Goal: Task Accomplishment & Management: Use online tool/utility

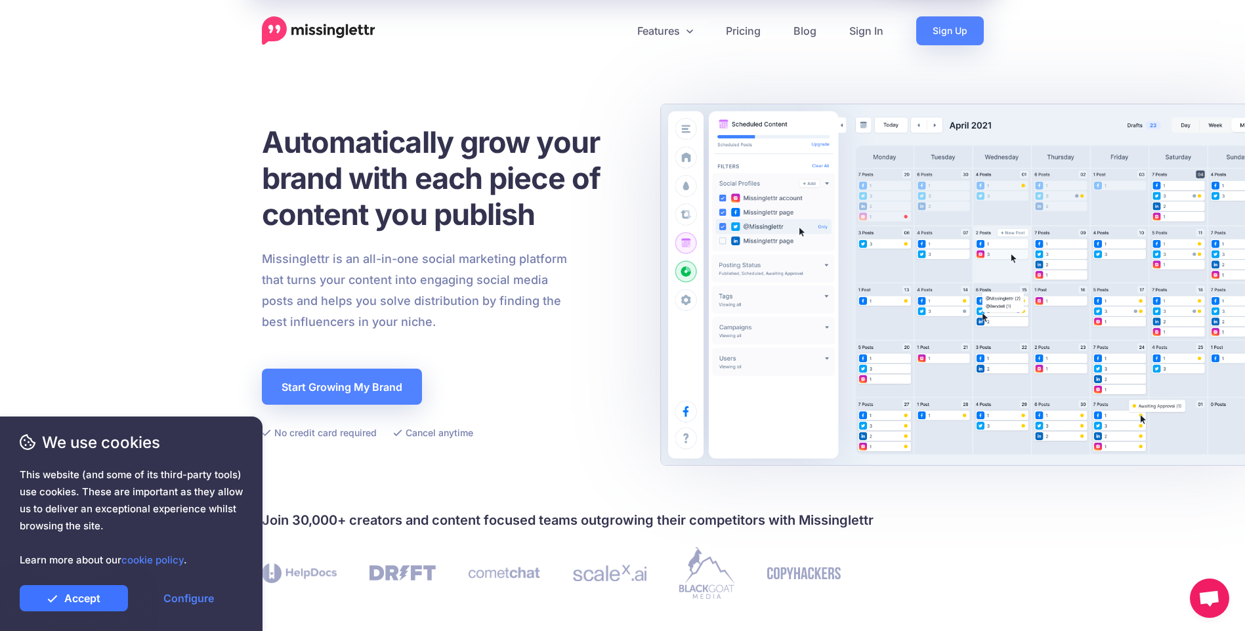
click at [80, 610] on link "Accept" at bounding box center [74, 598] width 108 height 26
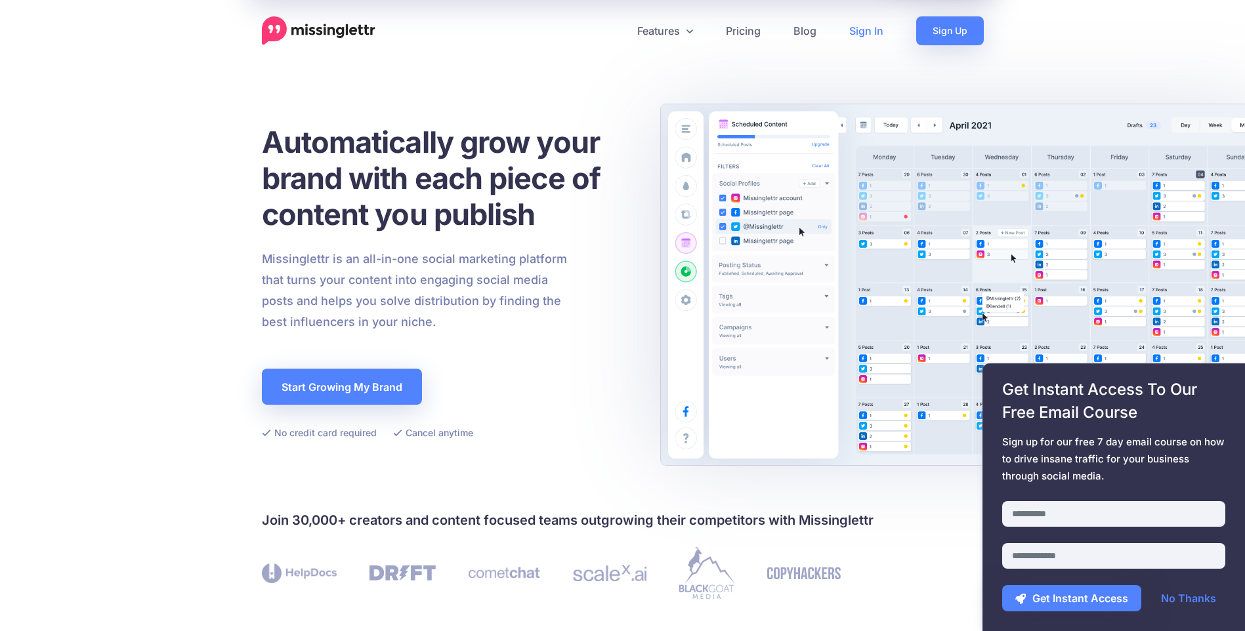
click at [881, 35] on link "Sign In" at bounding box center [866, 30] width 67 height 29
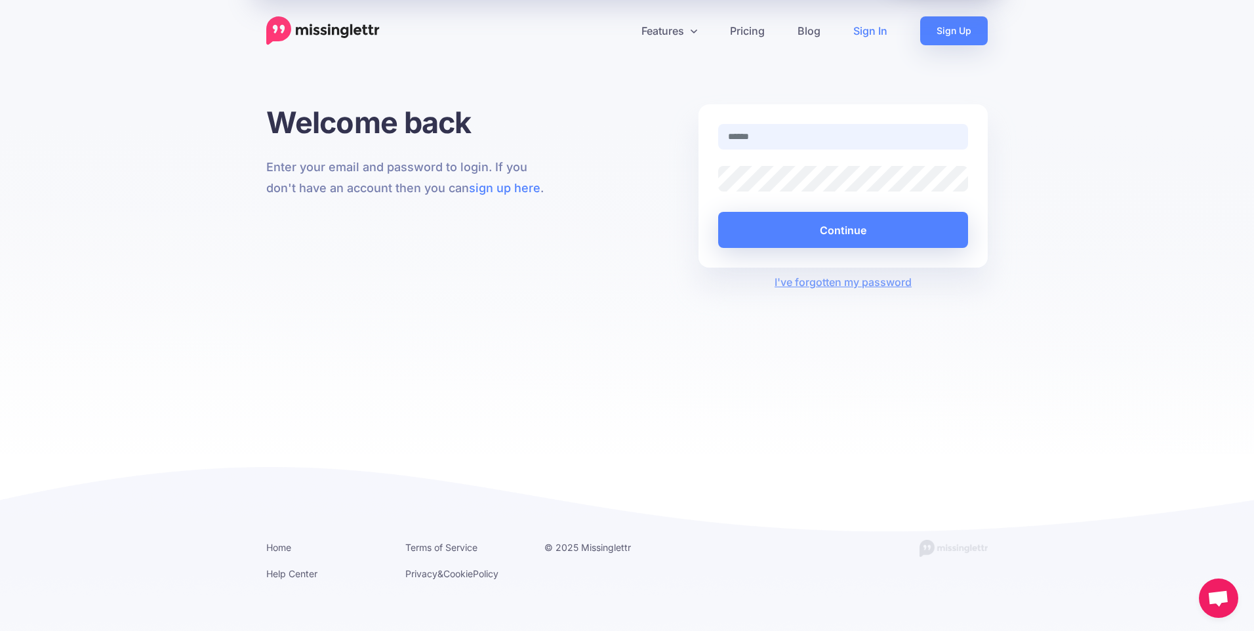
click at [770, 146] on input "text" at bounding box center [843, 137] width 250 height 26
type input "**********"
click at [859, 238] on button "Continue" at bounding box center [843, 230] width 250 height 36
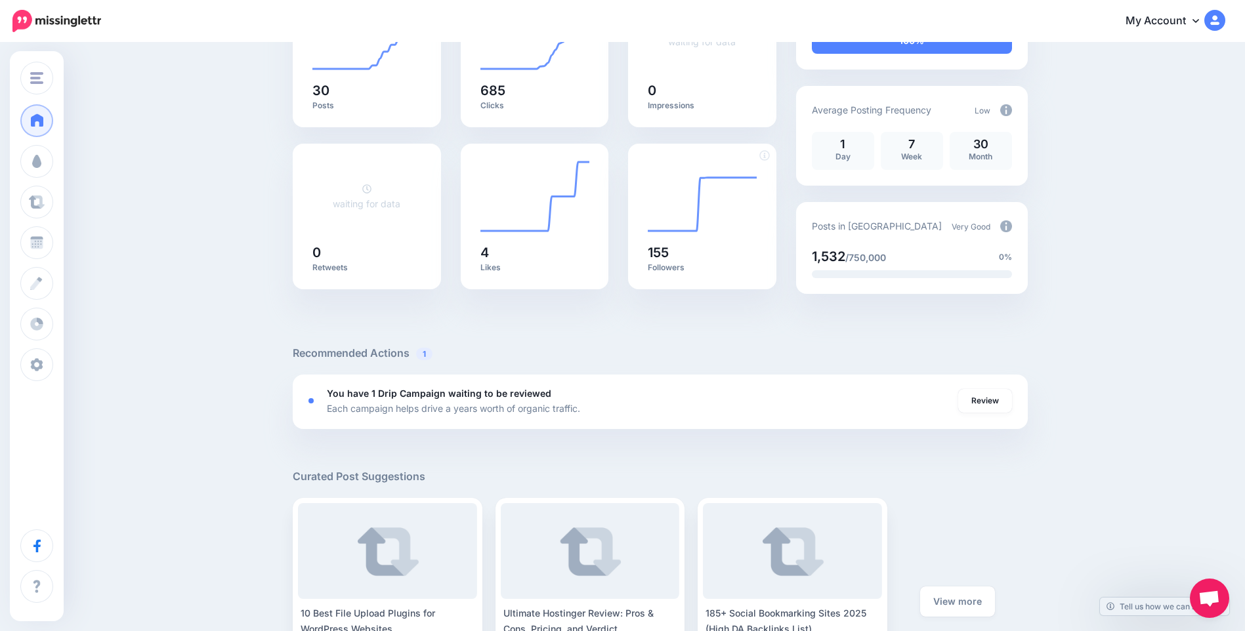
scroll to position [197, 0]
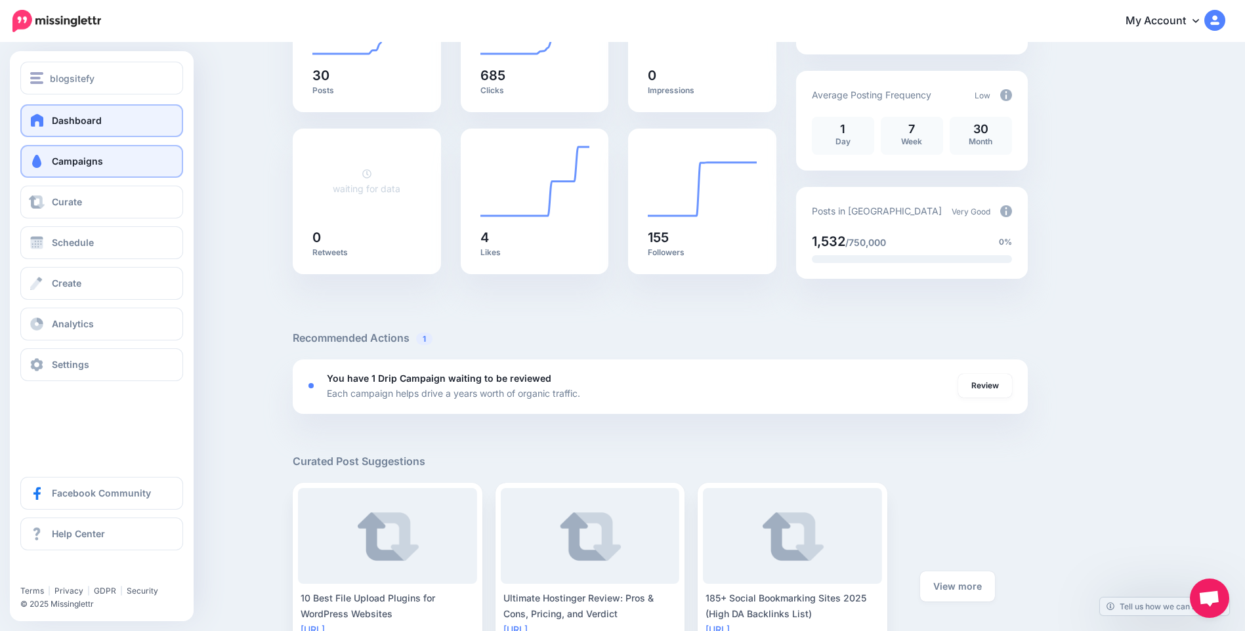
click at [54, 162] on span "Campaigns" at bounding box center [77, 160] width 51 height 11
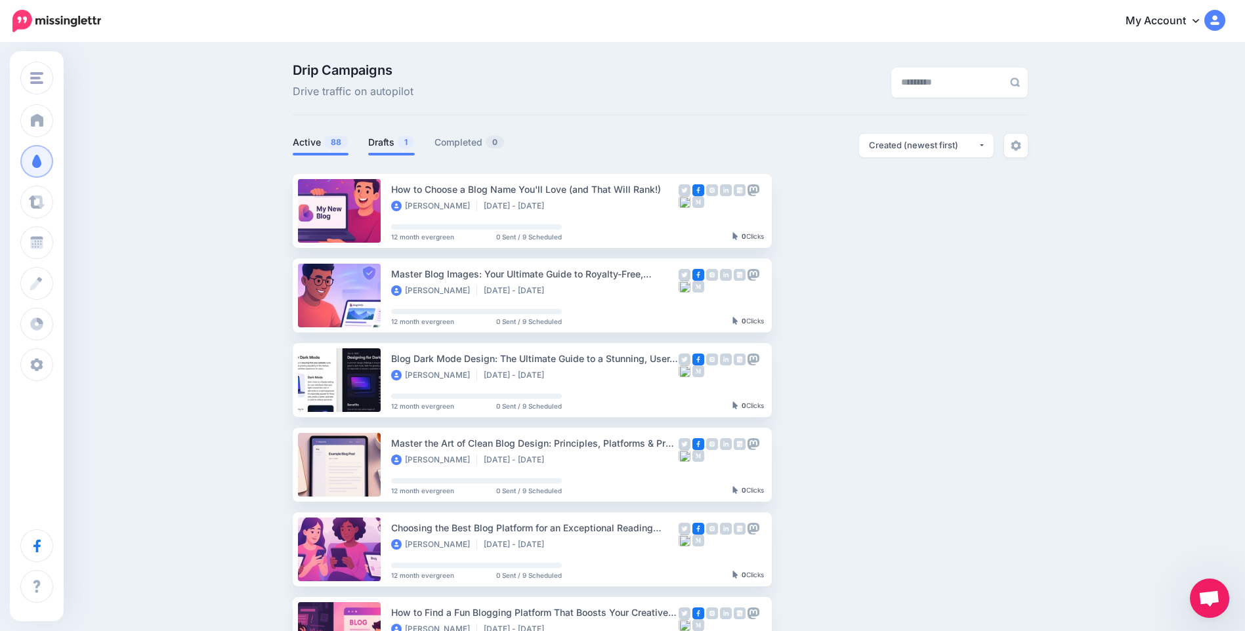
click at [396, 142] on link "Drafts 1" at bounding box center [391, 143] width 47 height 16
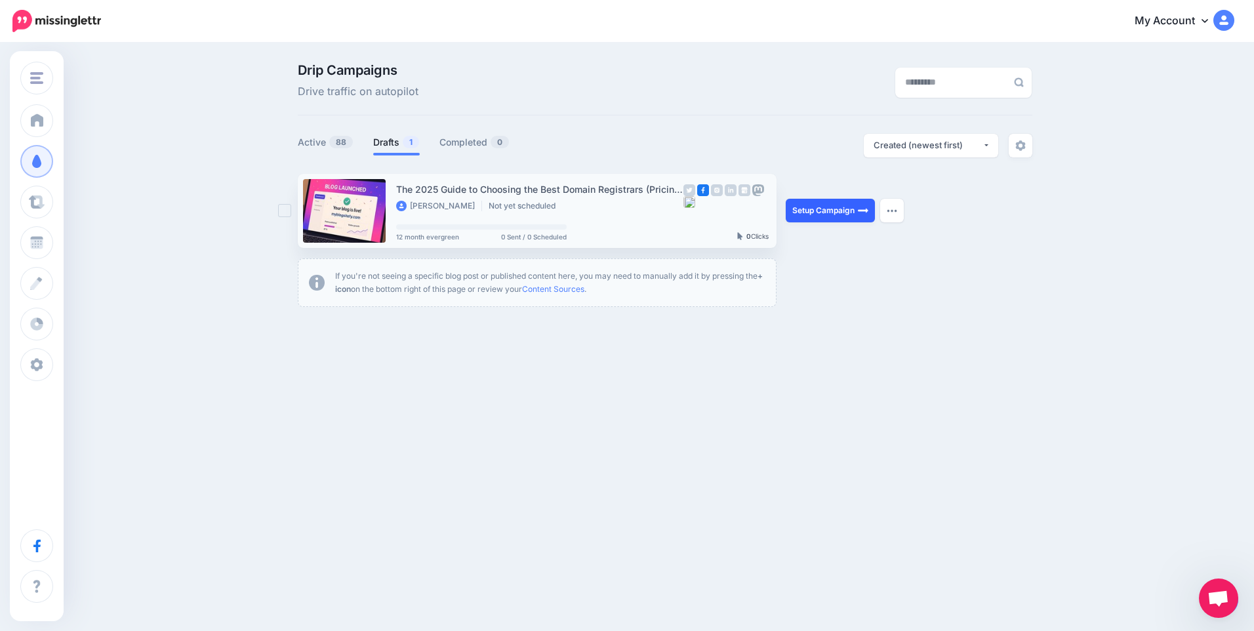
click at [813, 213] on link "Setup Campaign" at bounding box center [830, 211] width 89 height 24
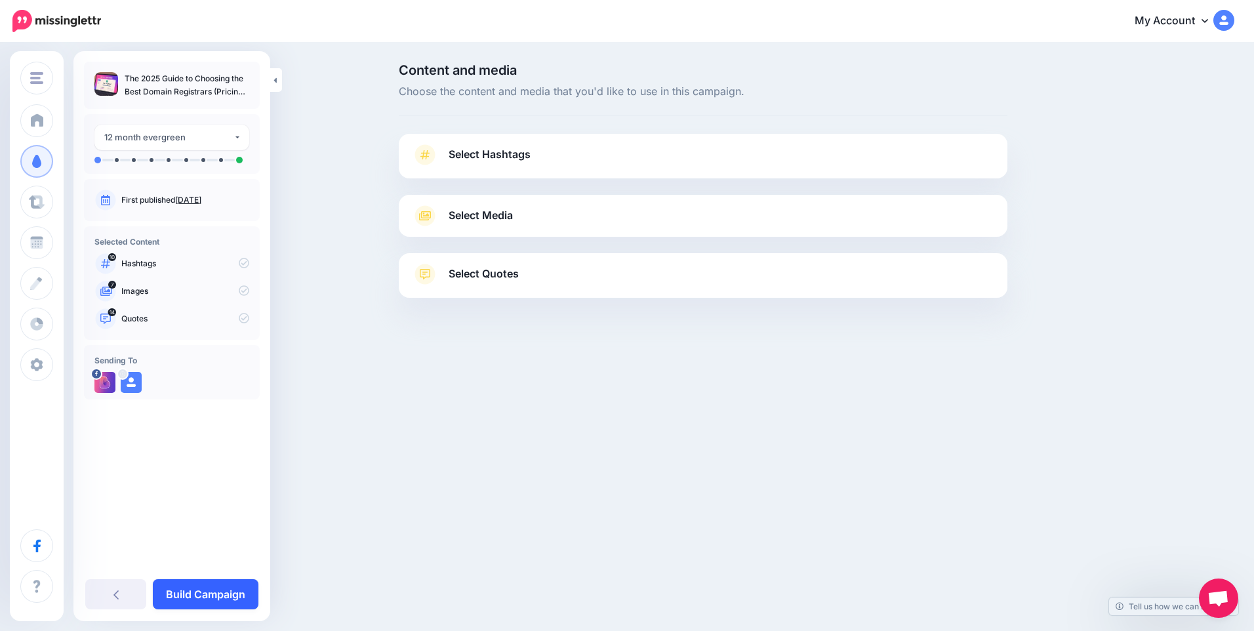
click at [218, 600] on link "Build Campaign" at bounding box center [206, 594] width 106 height 30
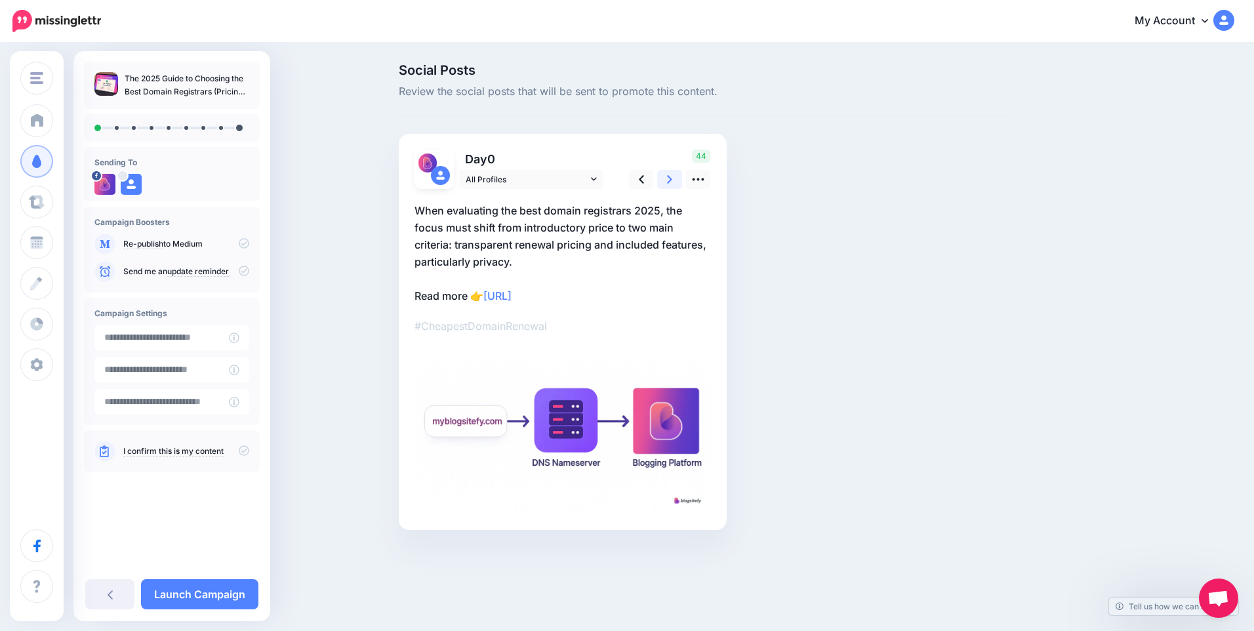
click at [678, 177] on link at bounding box center [669, 179] width 25 height 19
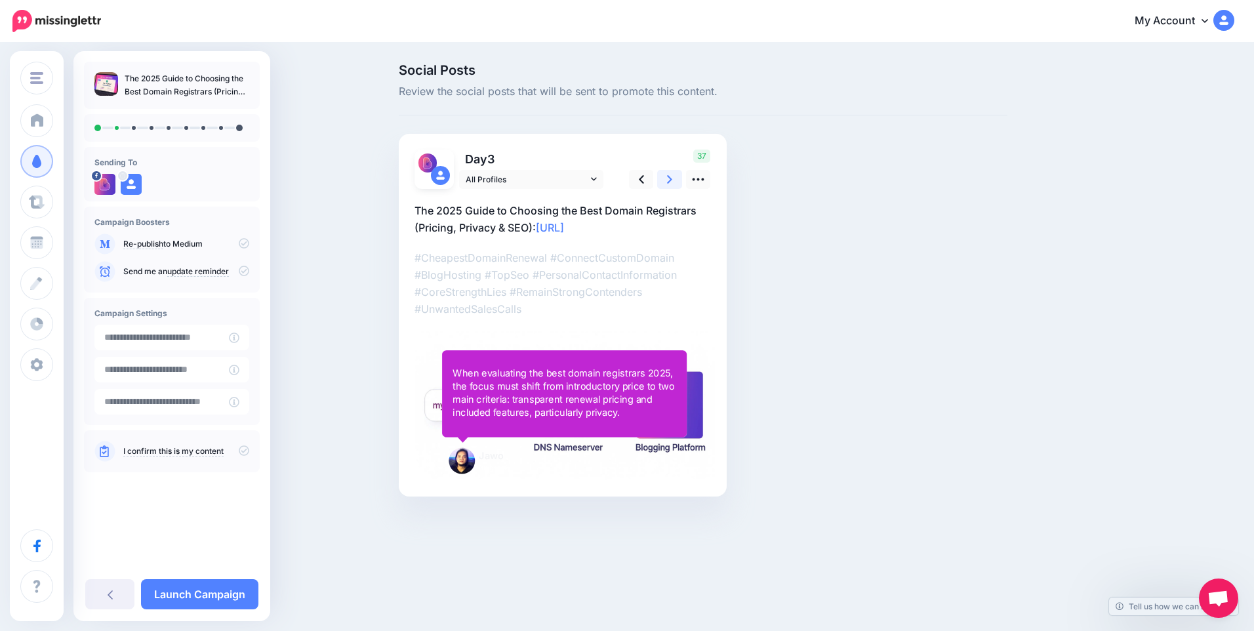
click at [678, 177] on link at bounding box center [669, 179] width 25 height 19
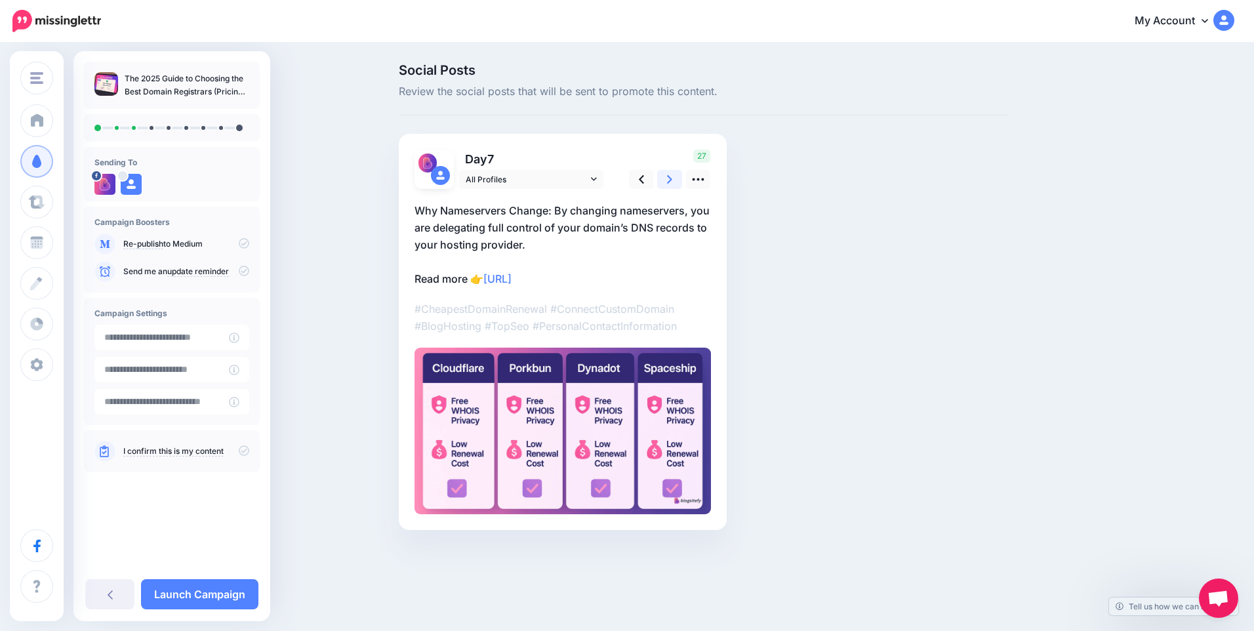
click at [678, 177] on link at bounding box center [669, 179] width 25 height 19
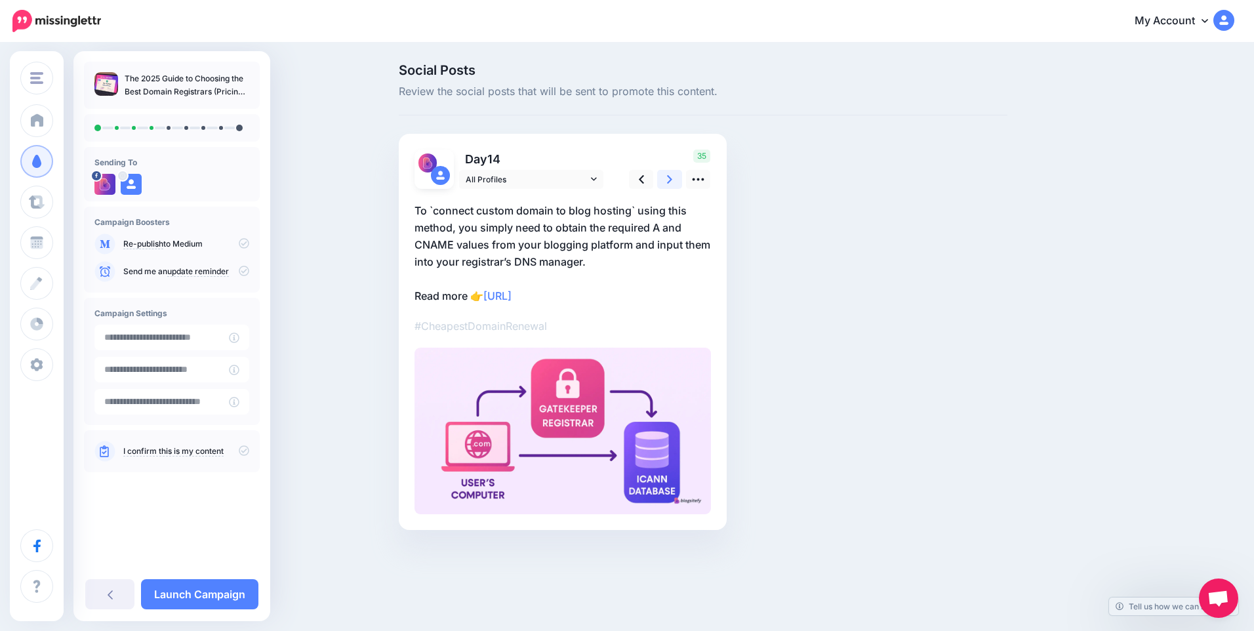
click at [678, 177] on link at bounding box center [669, 179] width 25 height 19
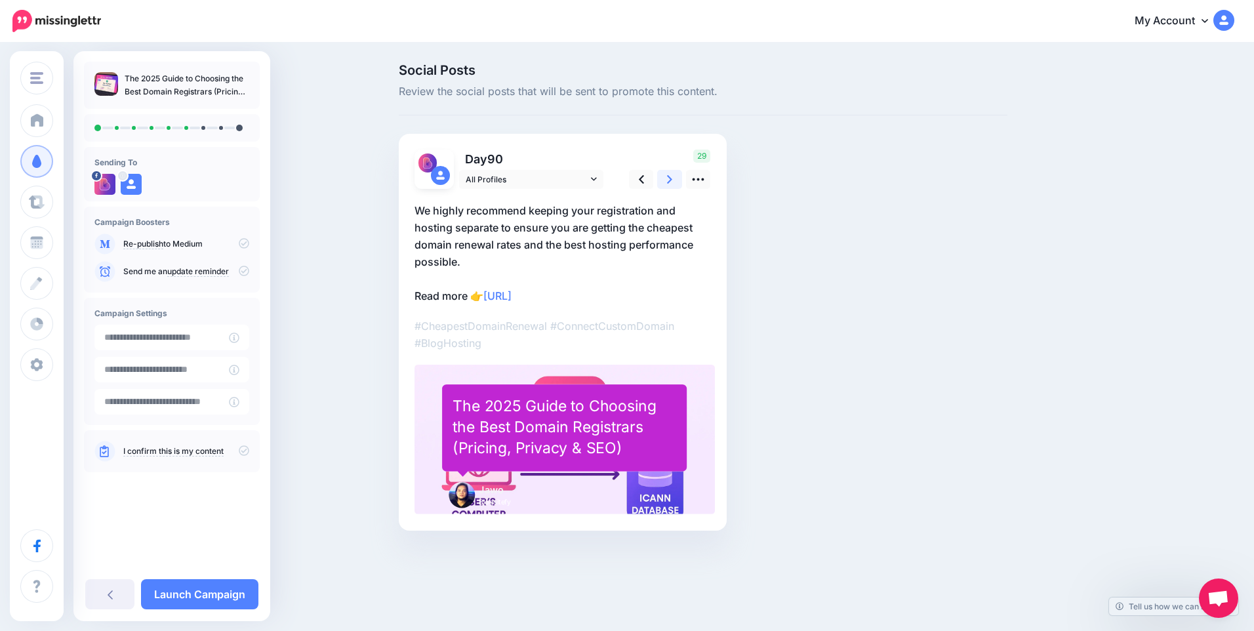
click at [678, 177] on link at bounding box center [669, 179] width 25 height 19
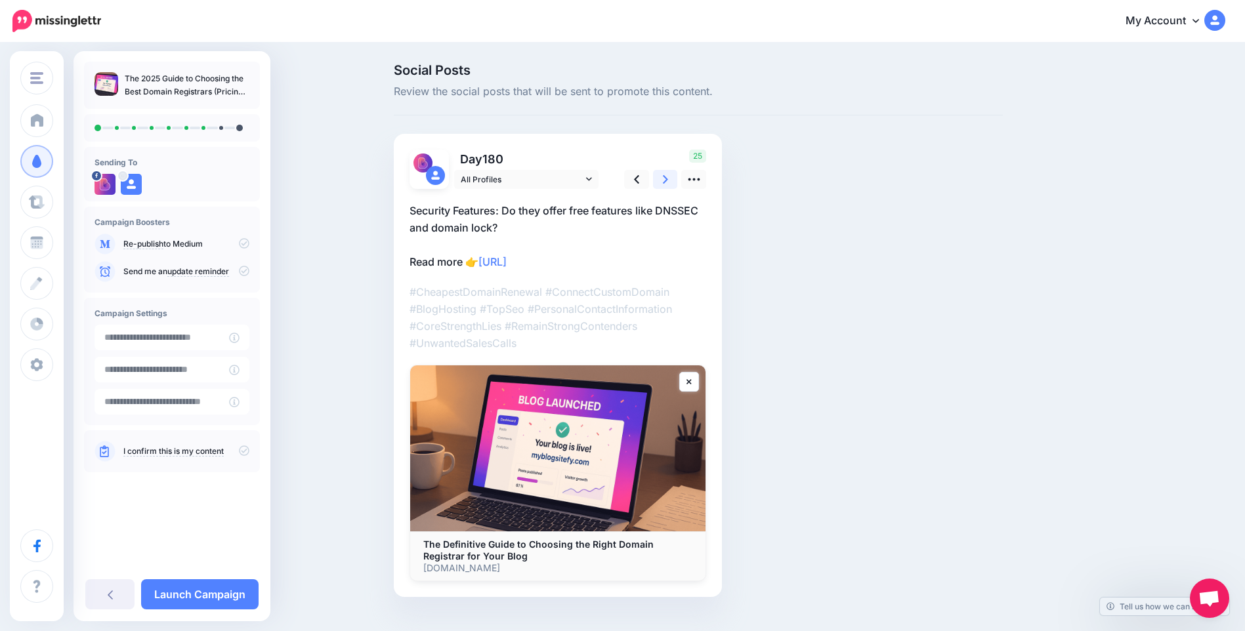
click at [664, 175] on link at bounding box center [665, 179] width 25 height 19
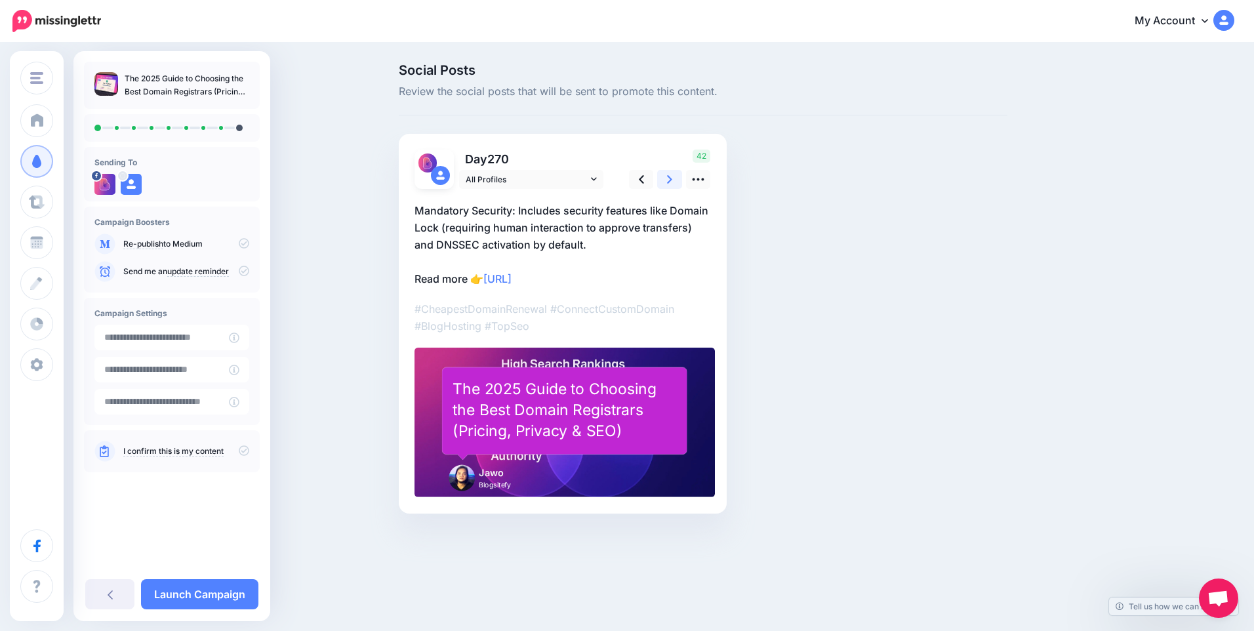
click at [664, 175] on link at bounding box center [669, 179] width 25 height 19
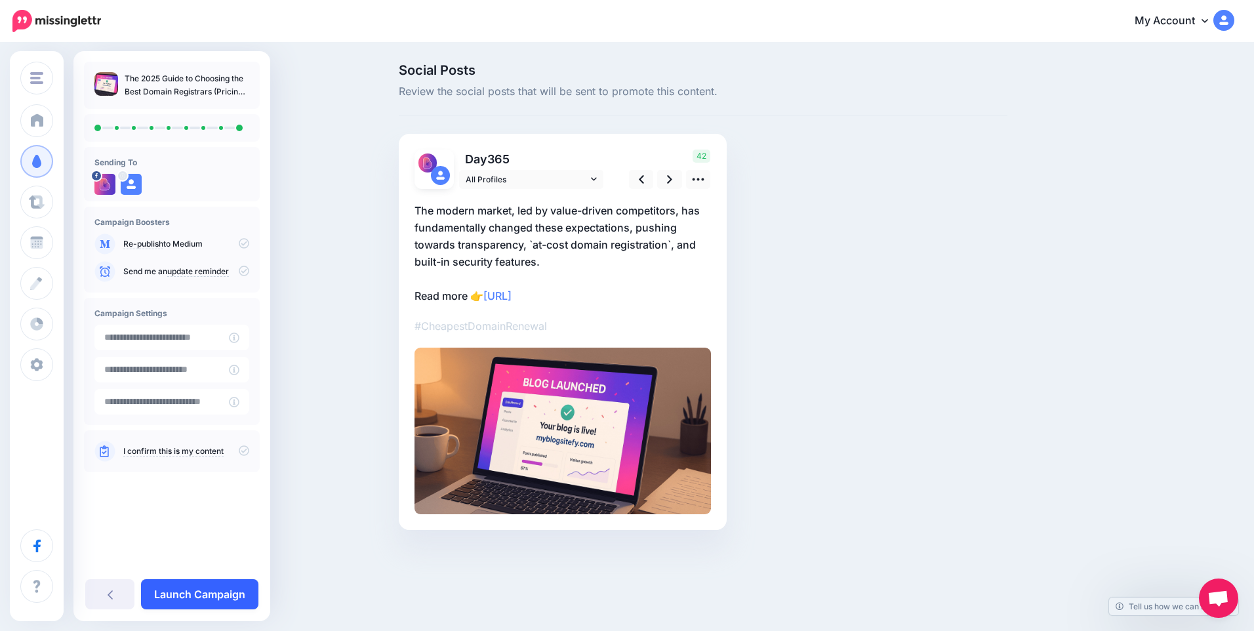
click at [207, 598] on link "Launch Campaign" at bounding box center [199, 594] width 117 height 30
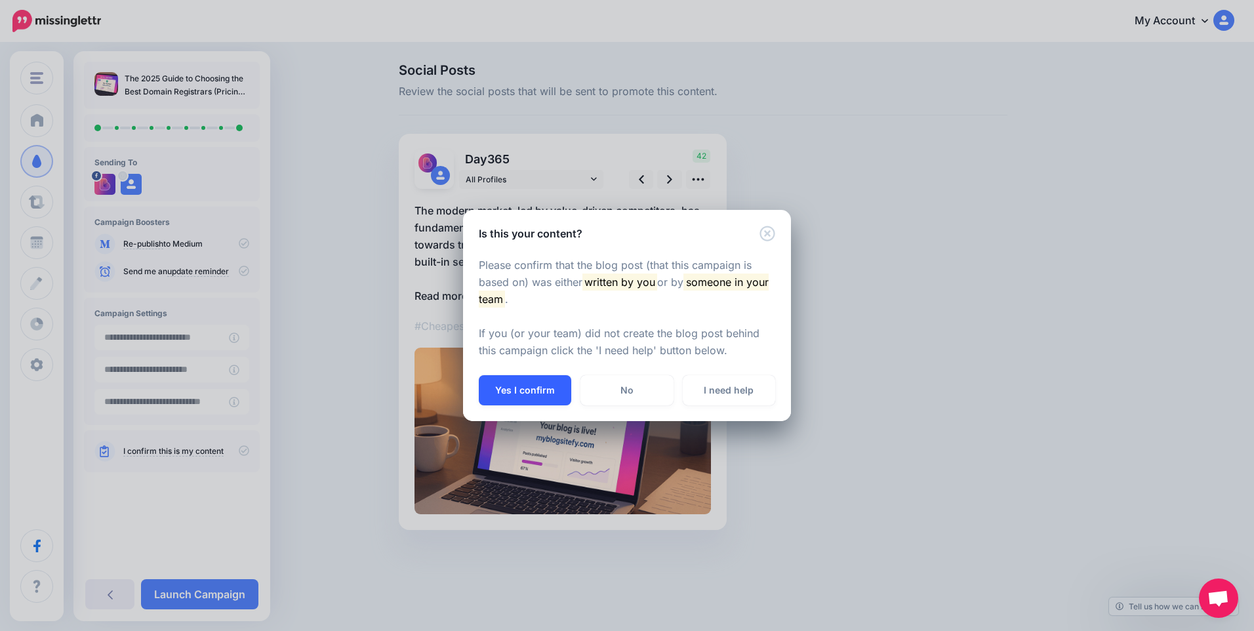
click at [503, 398] on button "Yes I confirm" at bounding box center [525, 390] width 93 height 30
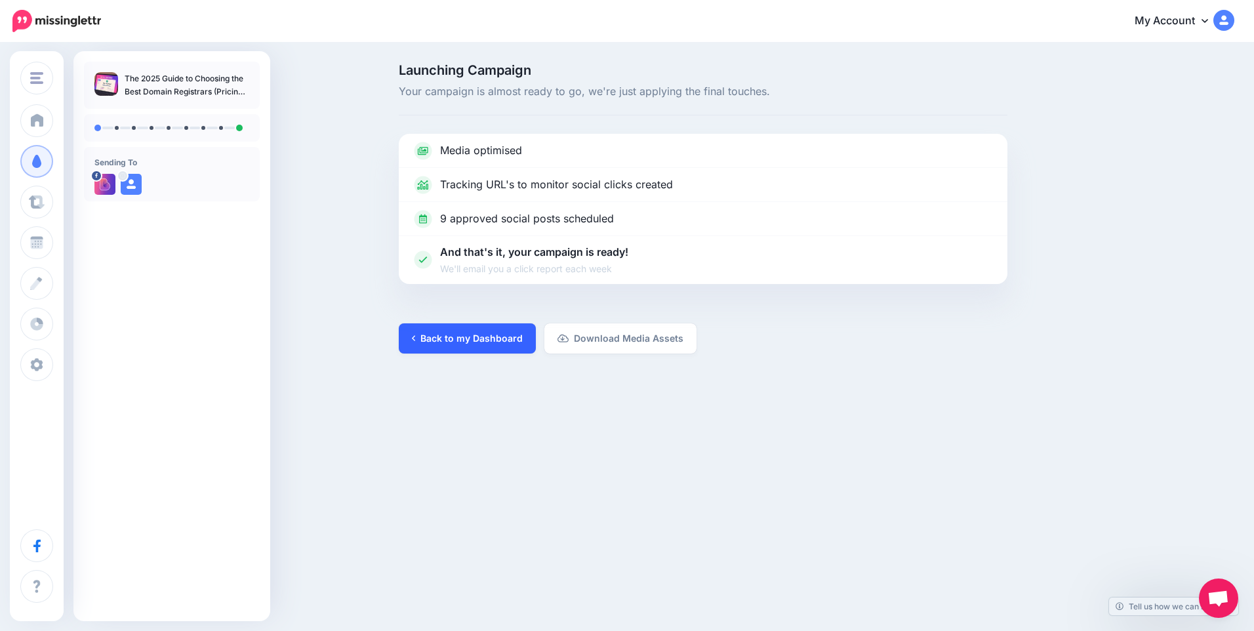
click at [497, 339] on link "Back to my Dashboard" at bounding box center [467, 338] width 137 height 30
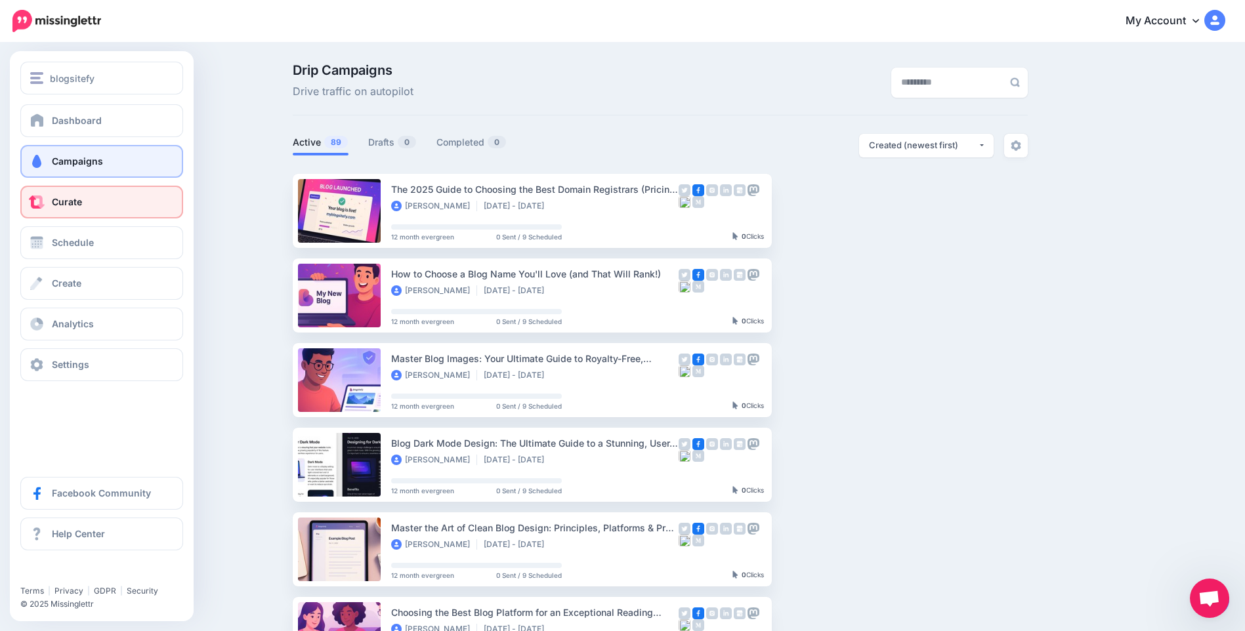
click at [62, 192] on link "Curate" at bounding box center [101, 202] width 163 height 33
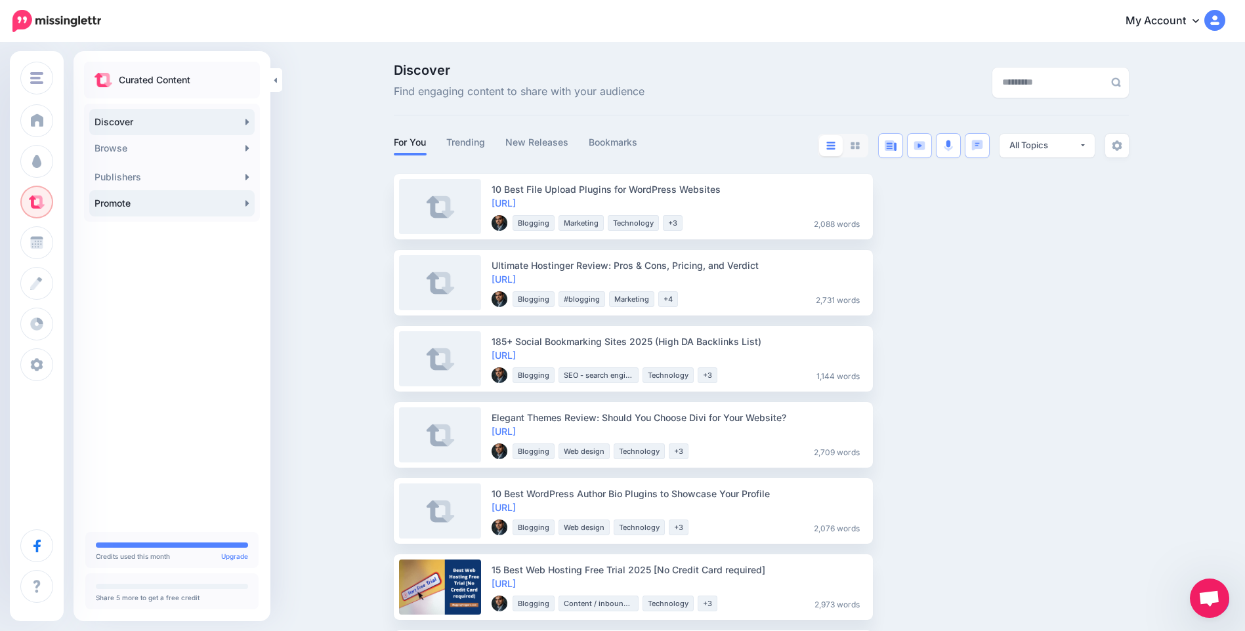
click at [148, 209] on link "Promote" at bounding box center [171, 203] width 165 height 26
